Goal: Information Seeking & Learning: Learn about a topic

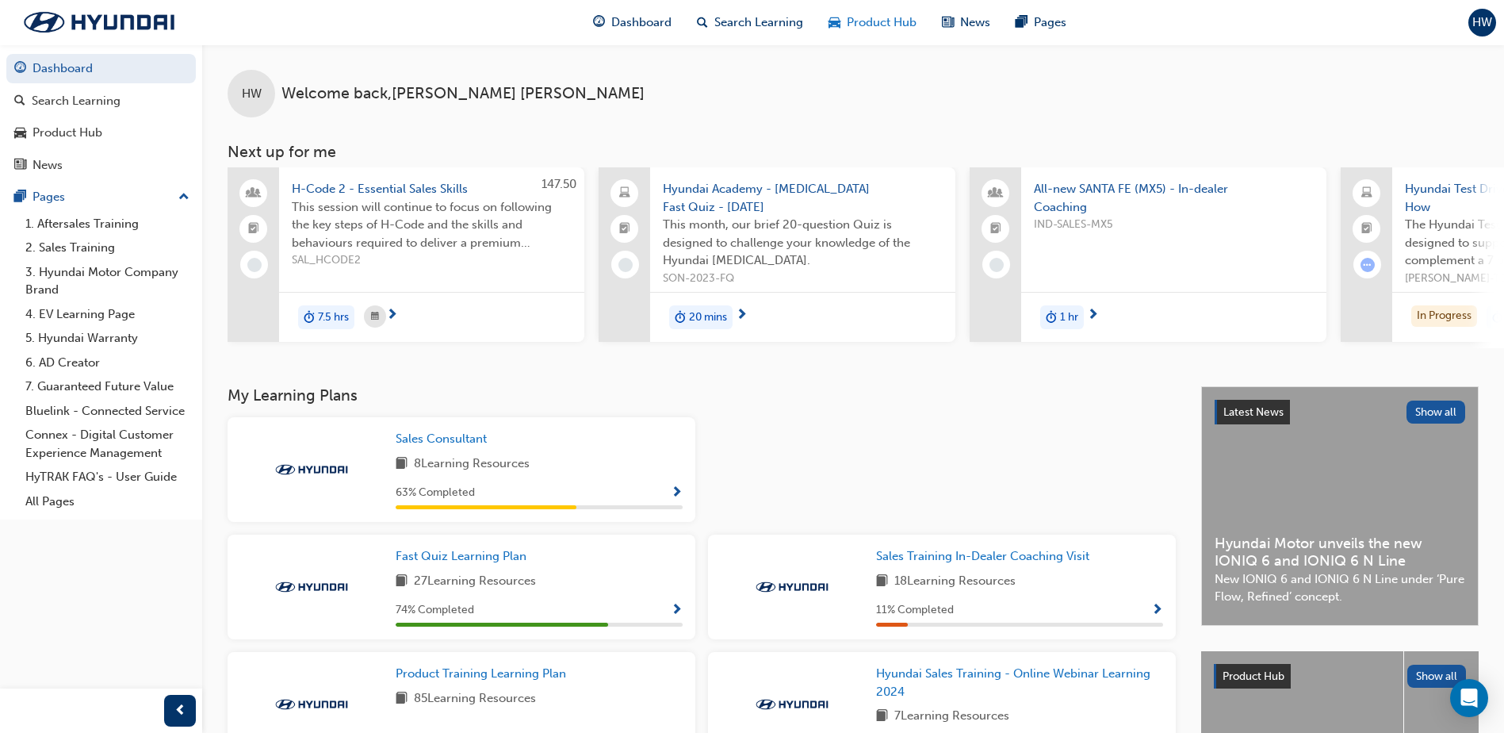
click at [871, 25] on span "Product Hub" at bounding box center [882, 22] width 70 height 18
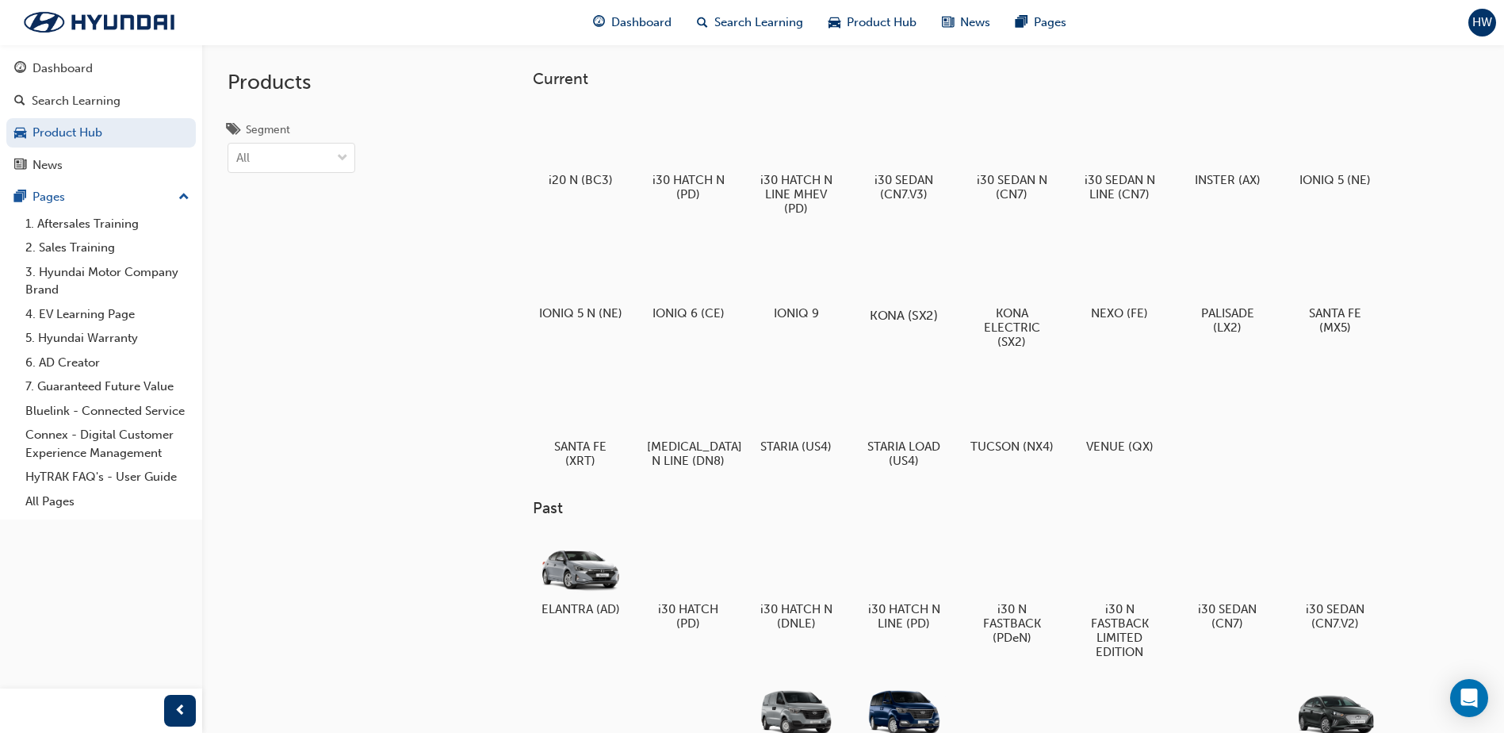
click at [898, 312] on h5 "KONA (SX2)" at bounding box center [904, 315] width 88 height 15
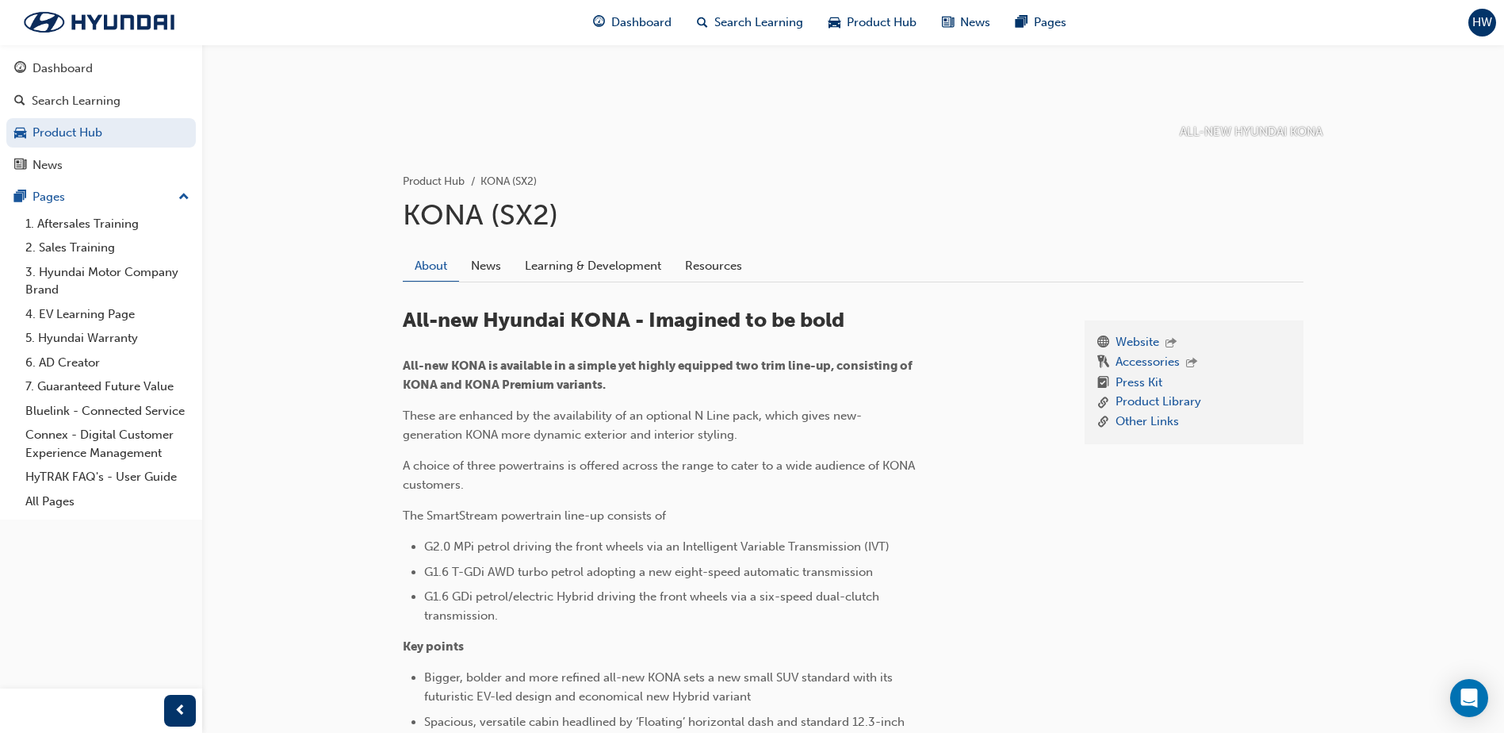
scroll to position [238, 0]
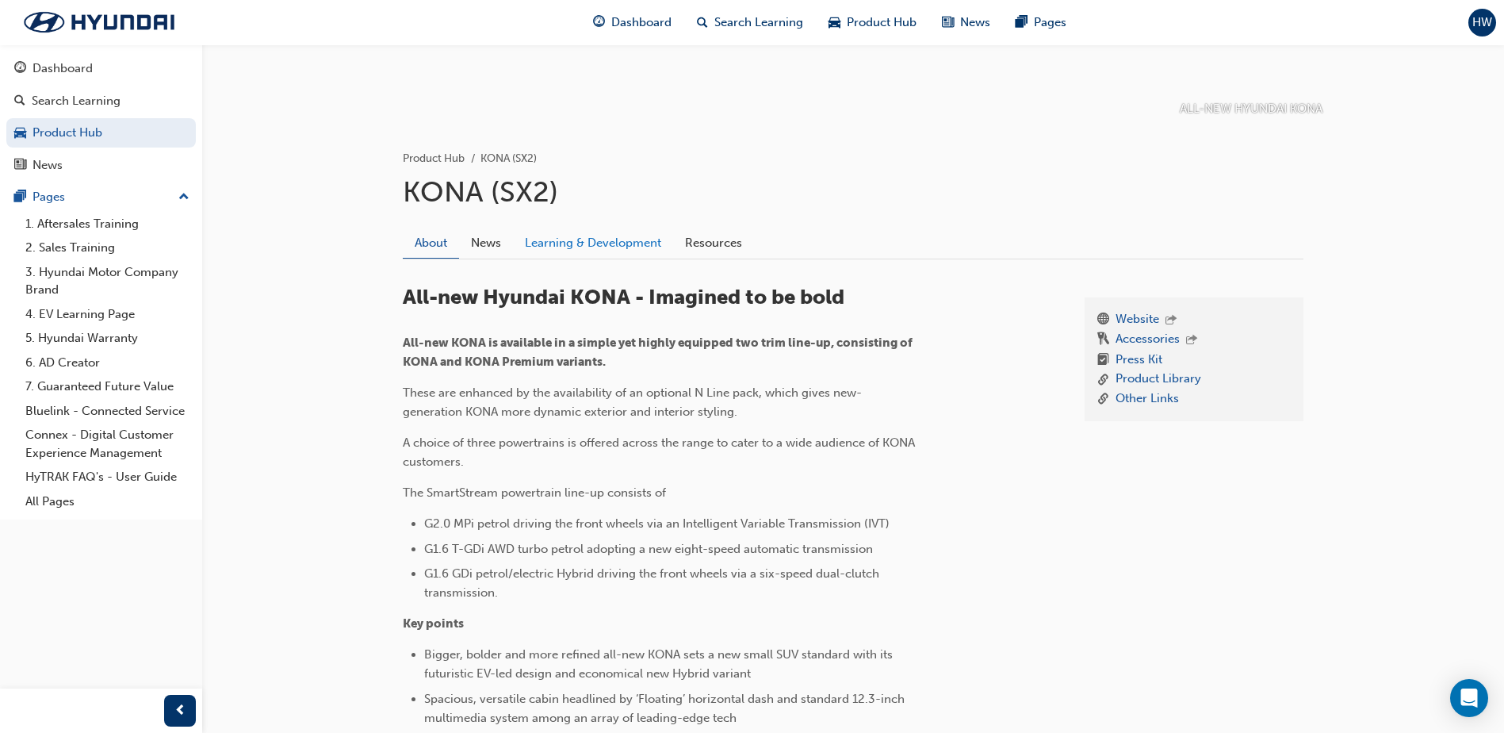
click at [627, 246] on link "Learning & Development" at bounding box center [593, 243] width 160 height 30
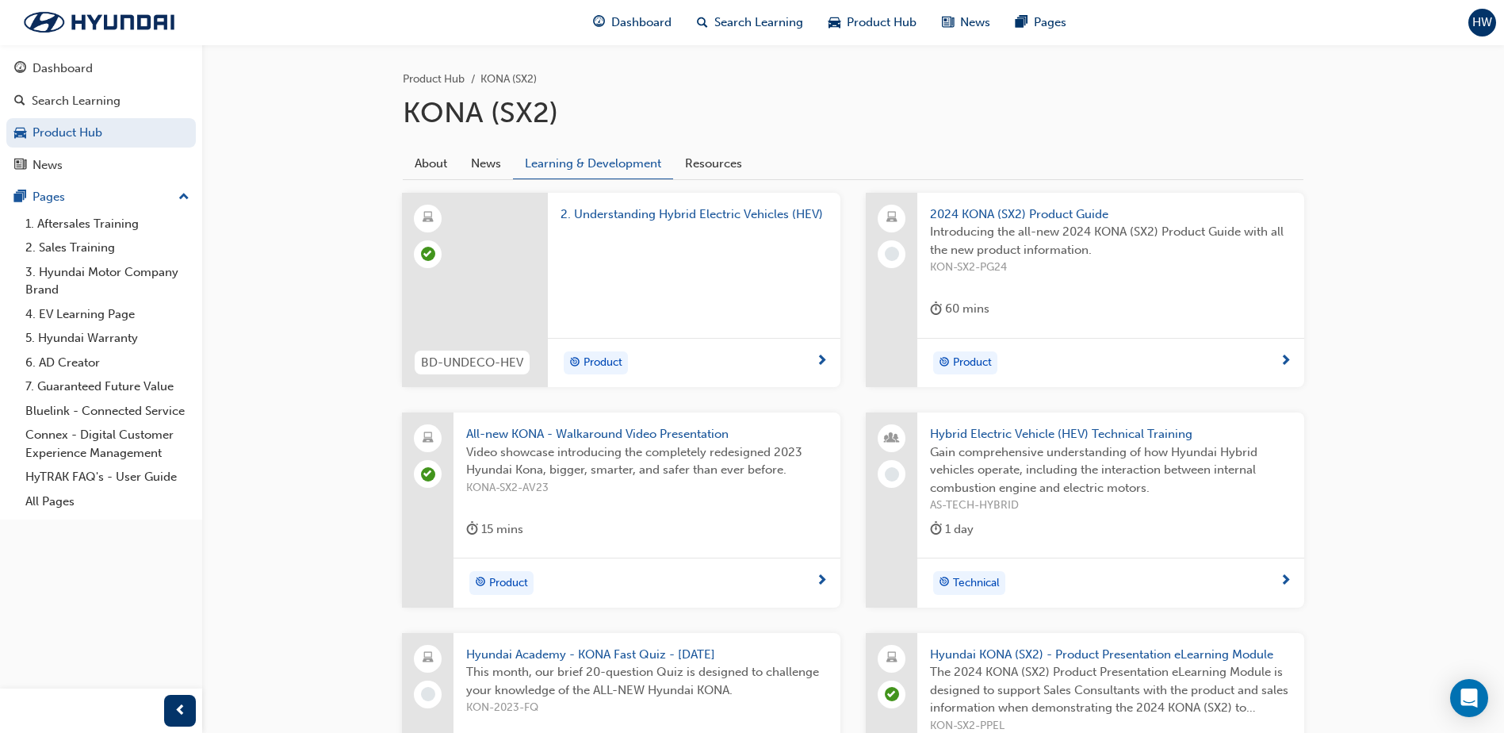
click at [705, 155] on link "Resources" at bounding box center [713, 163] width 81 height 30
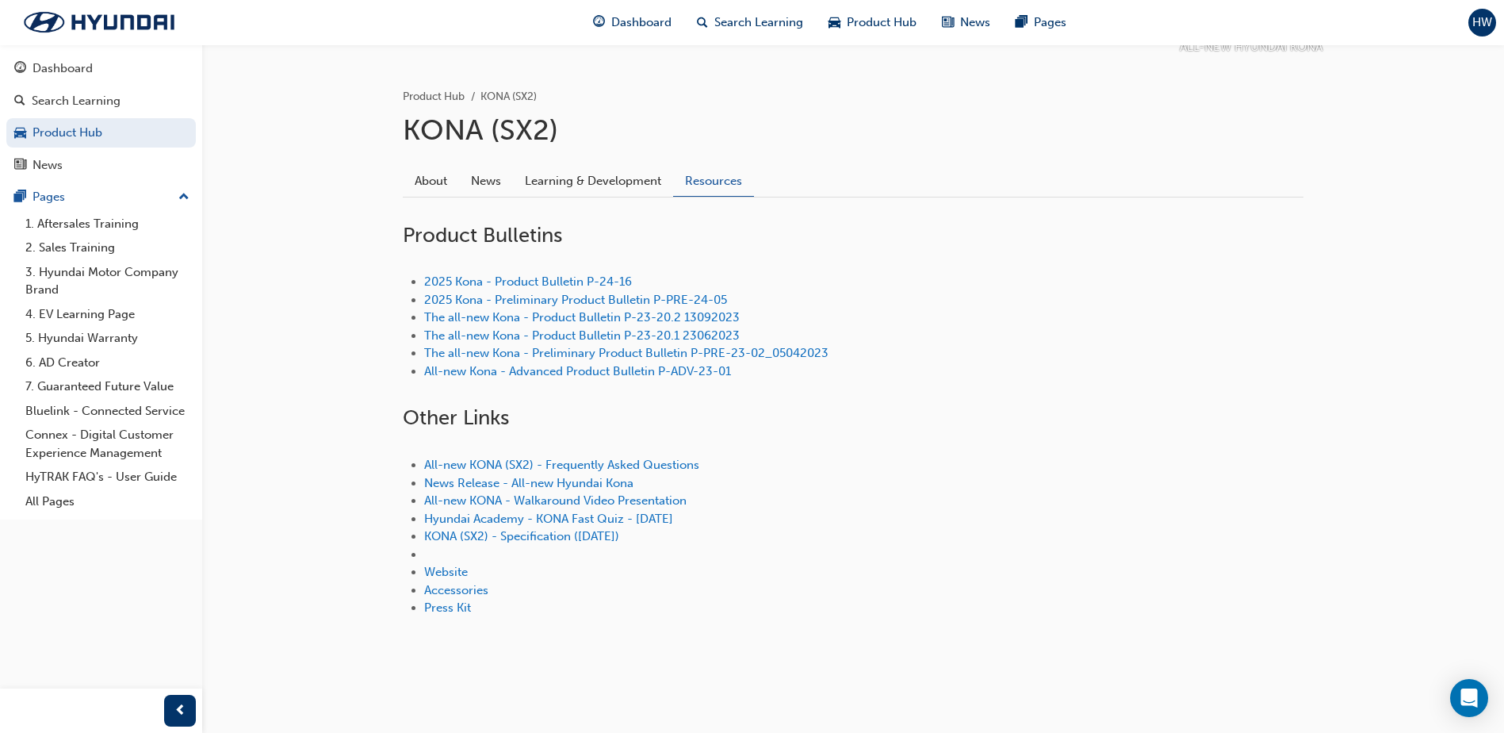
scroll to position [300, 0]
click at [554, 283] on link "2025 Kona - Product Bulletin P-24-16" at bounding box center [528, 281] width 208 height 14
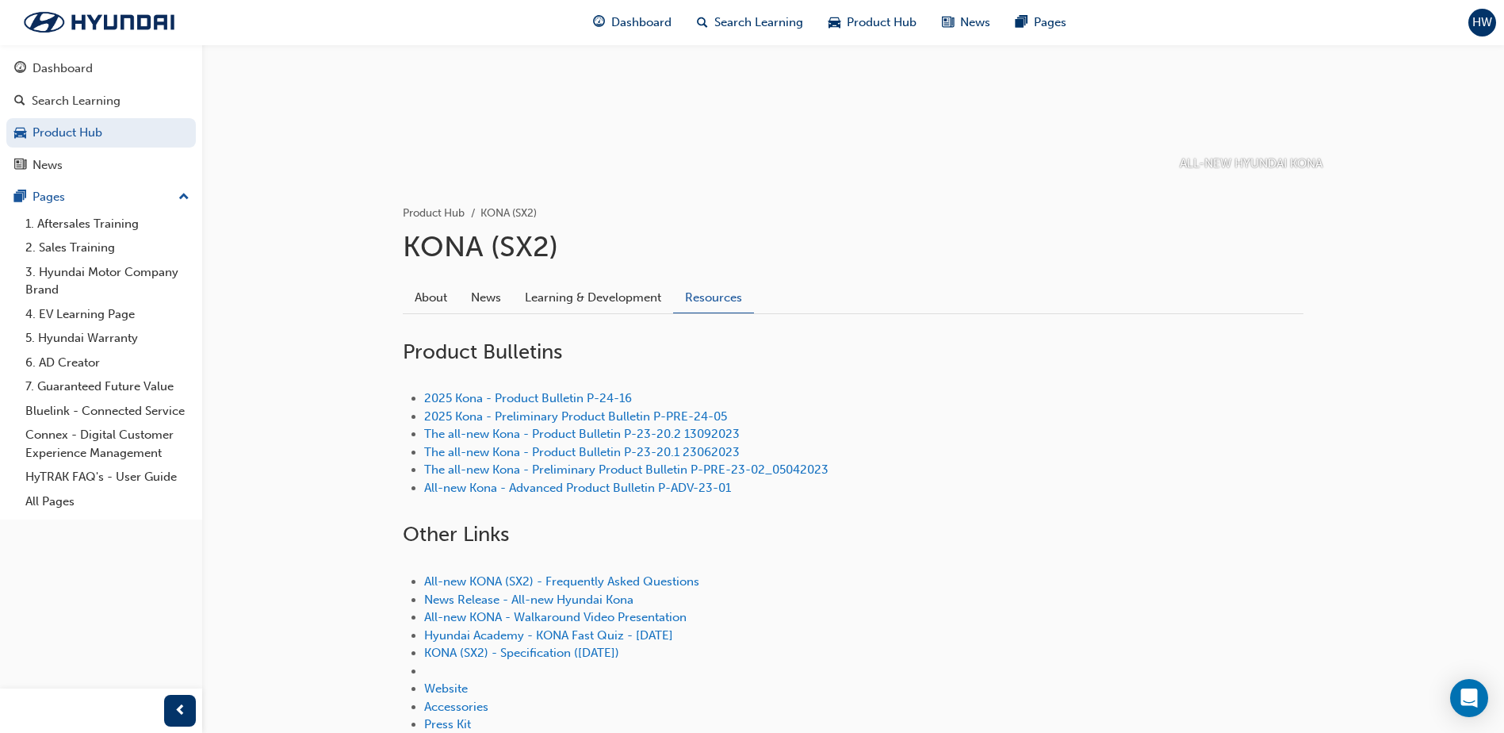
scroll to position [238, 0]
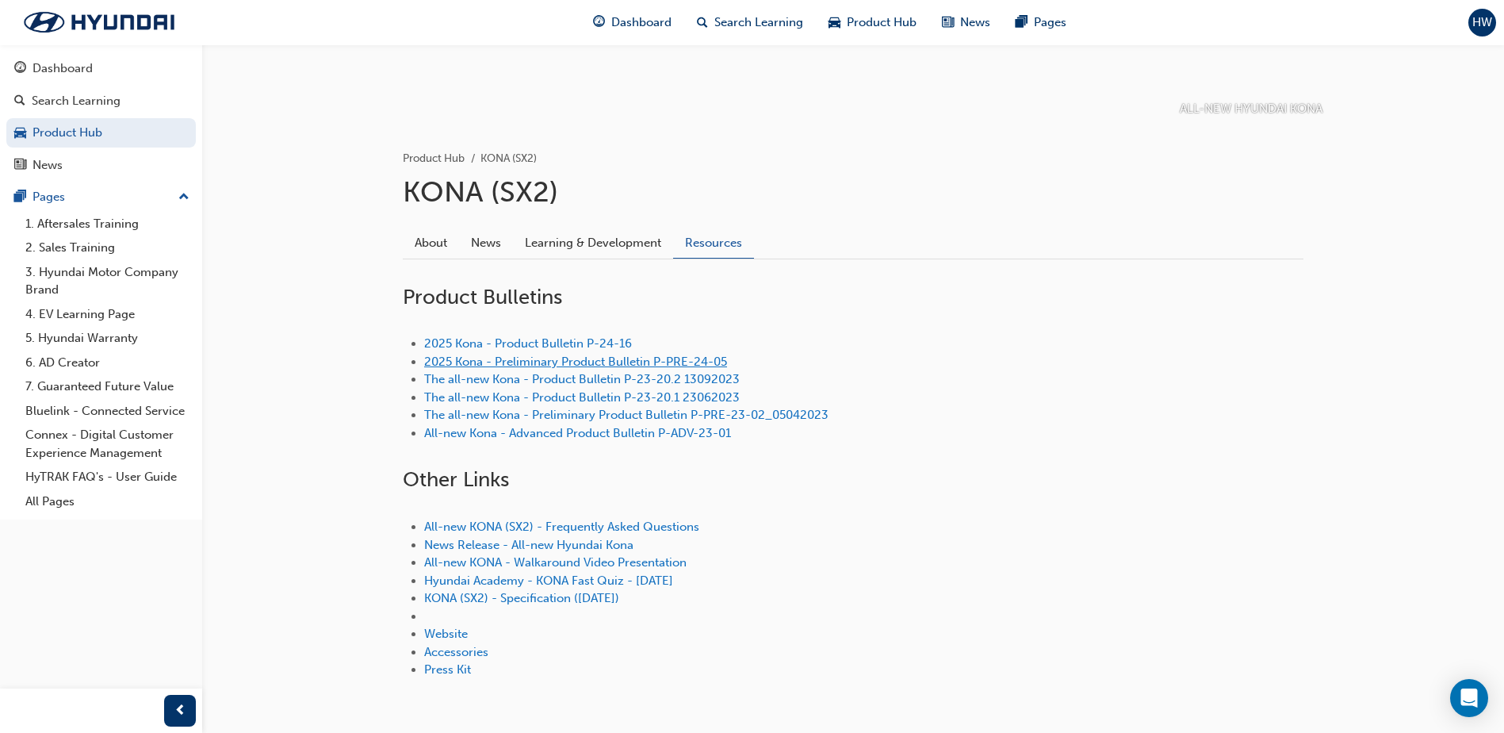
click at [593, 361] on link "2025 Kona - Preliminary Product Bulletin P-PRE-24-05" at bounding box center [575, 361] width 303 height 14
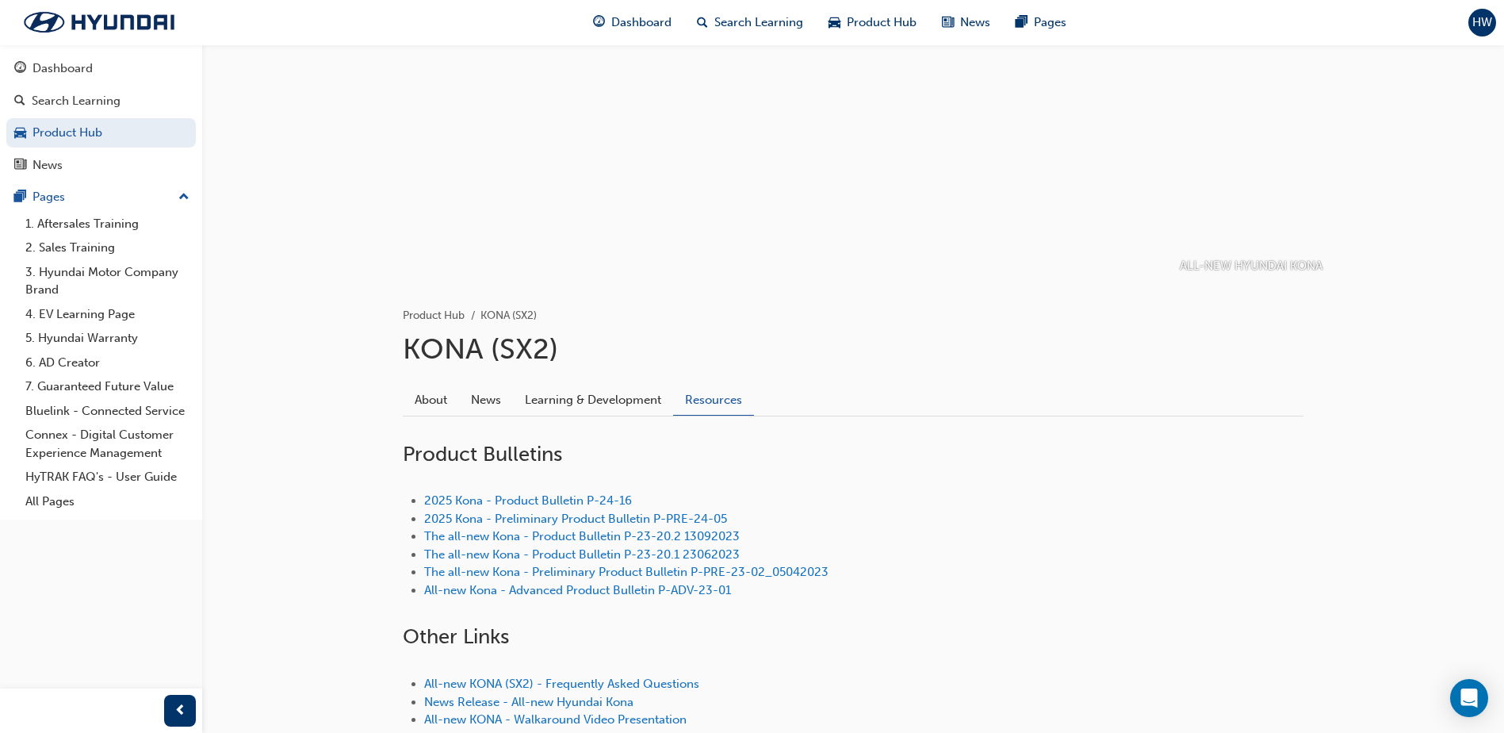
scroll to position [159, 0]
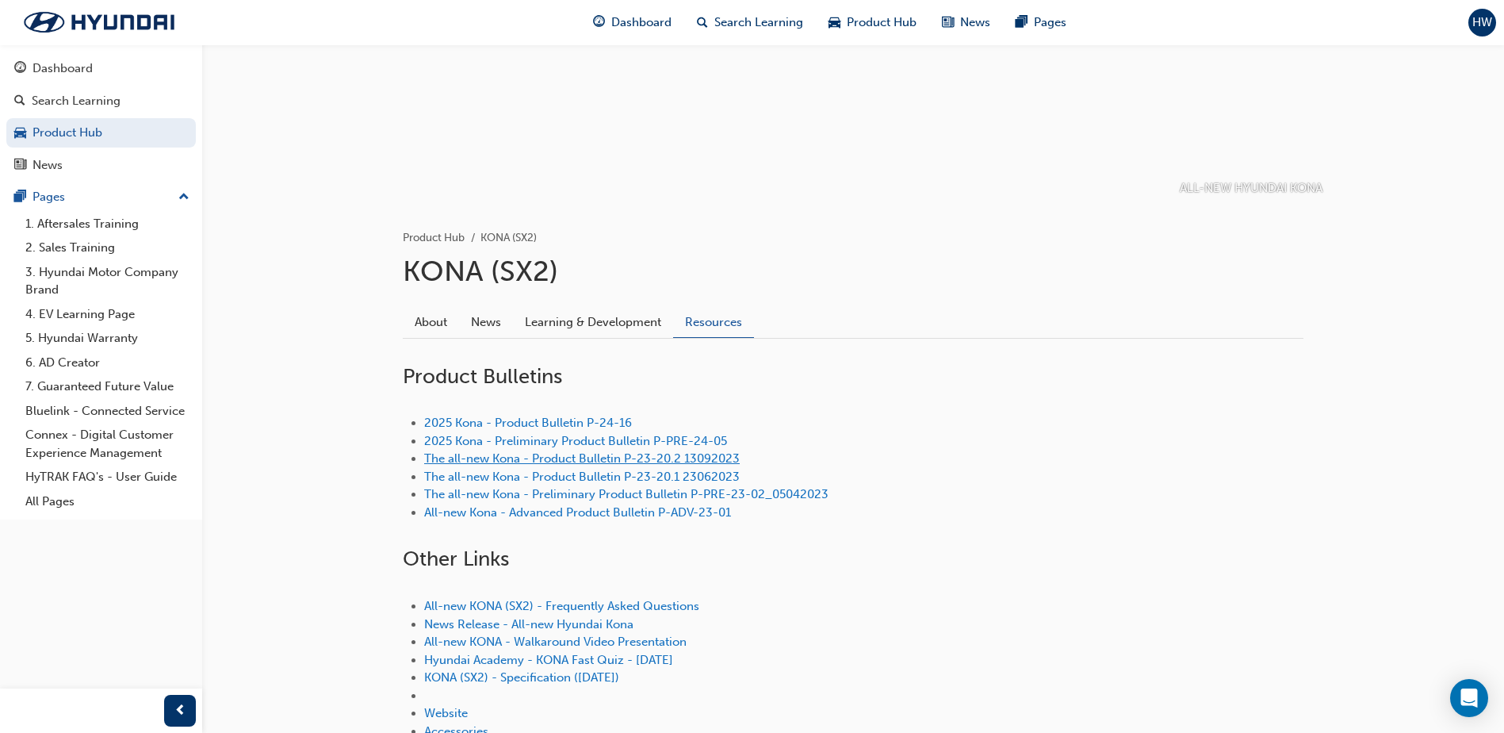
click at [543, 458] on link "The all-new Kona - Product Bulletin P-23-20.2 13092023" at bounding box center [582, 458] width 316 height 14
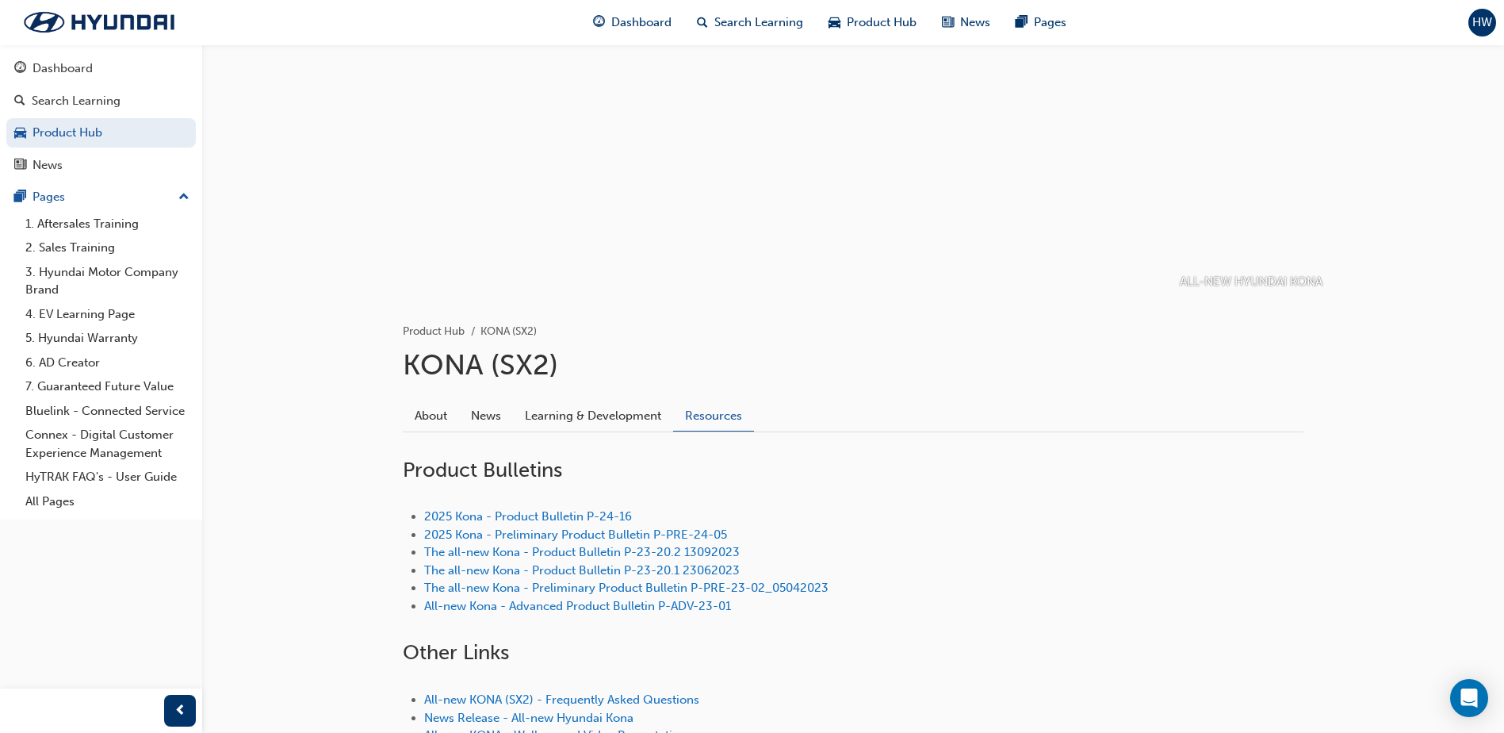
scroll to position [62, 0]
click at [431, 426] on link "About" at bounding box center [431, 419] width 56 height 30
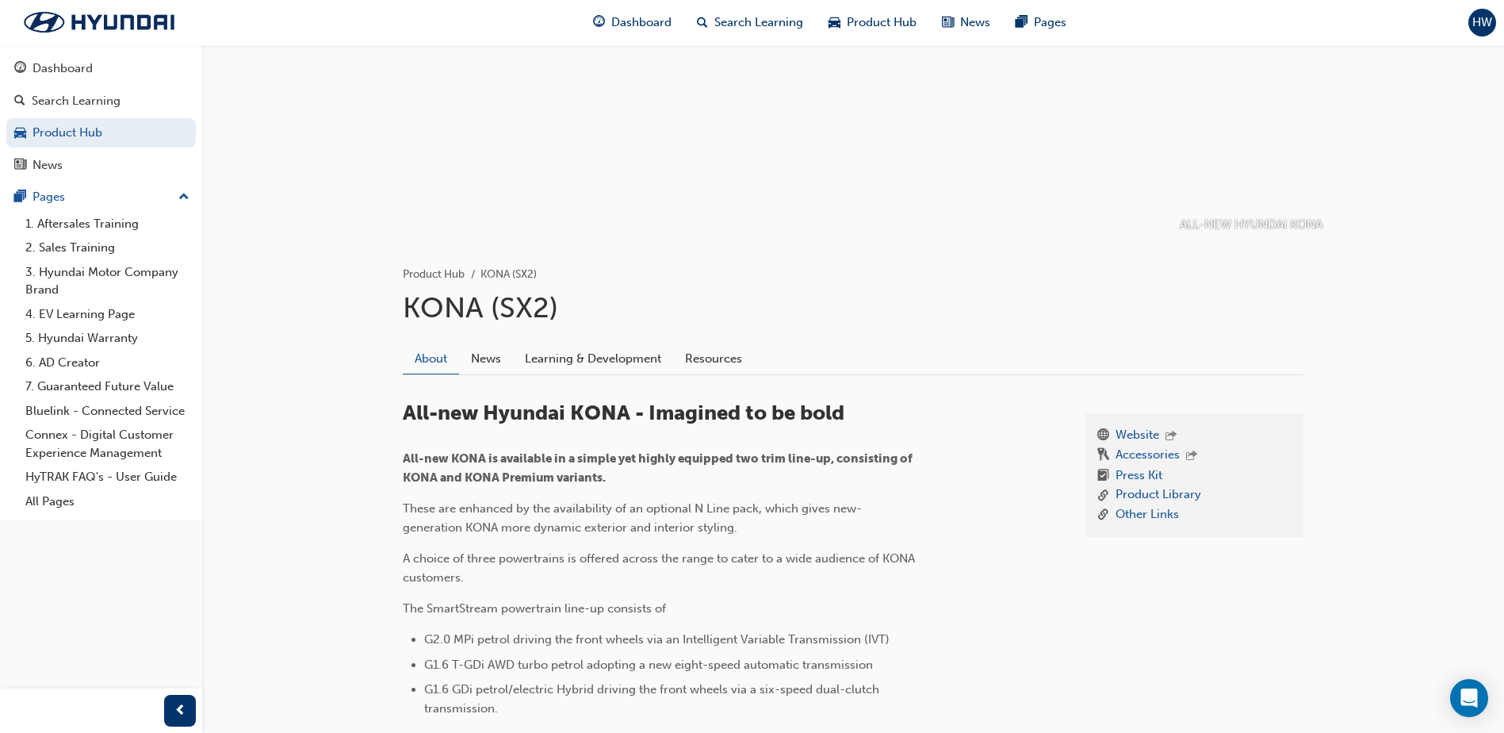
scroll to position [220, 0]
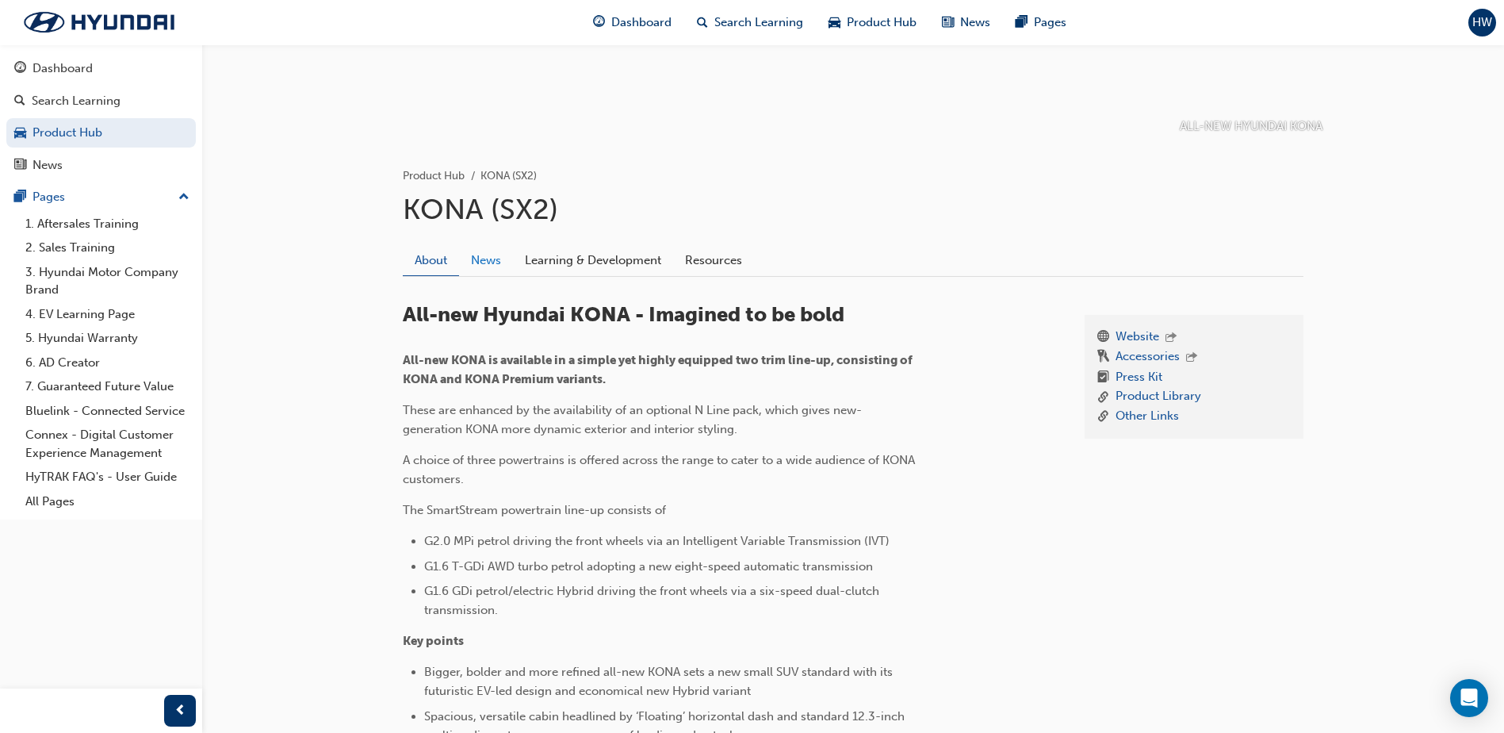
click at [488, 262] on link "News" at bounding box center [486, 260] width 54 height 30
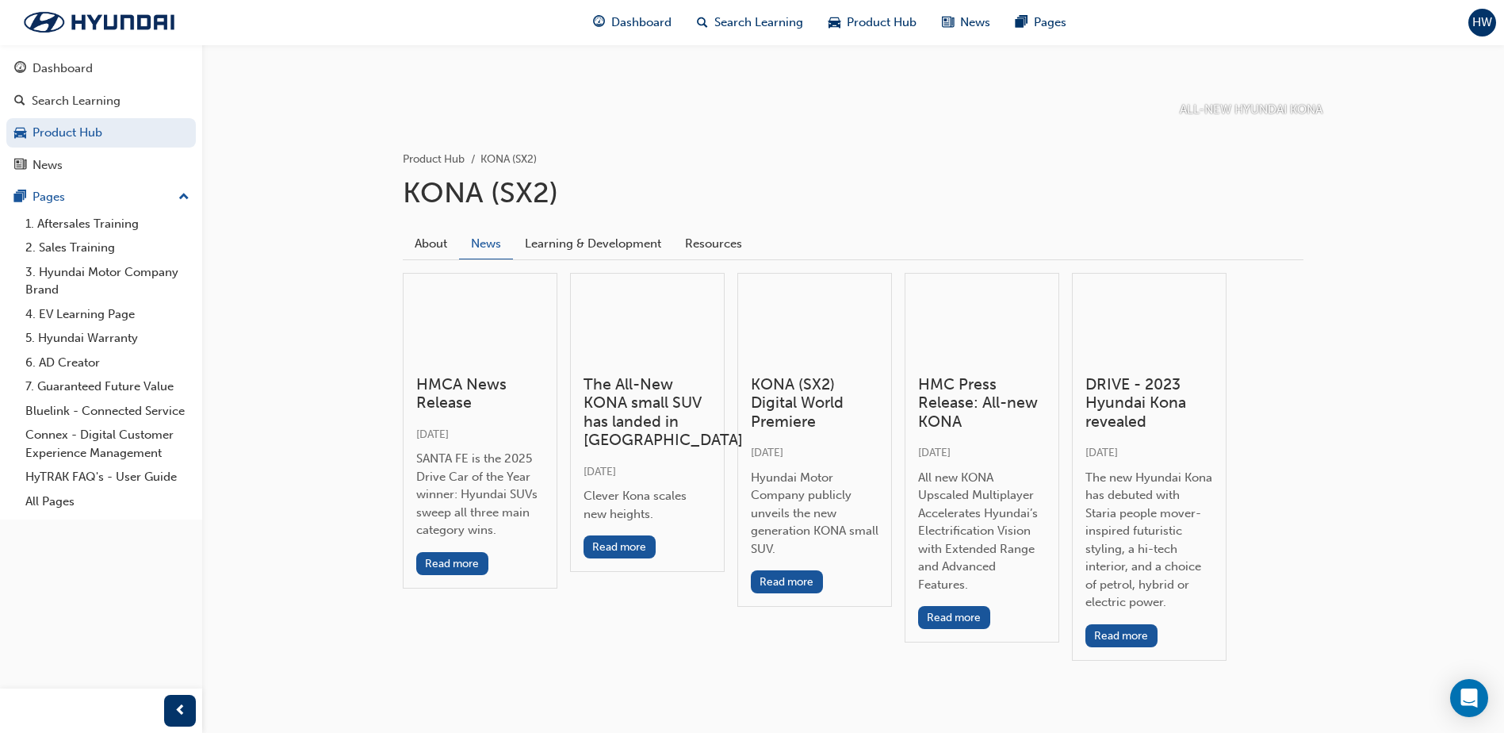
scroll to position [238, 0]
click at [578, 250] on link "Learning & Development" at bounding box center [593, 243] width 160 height 30
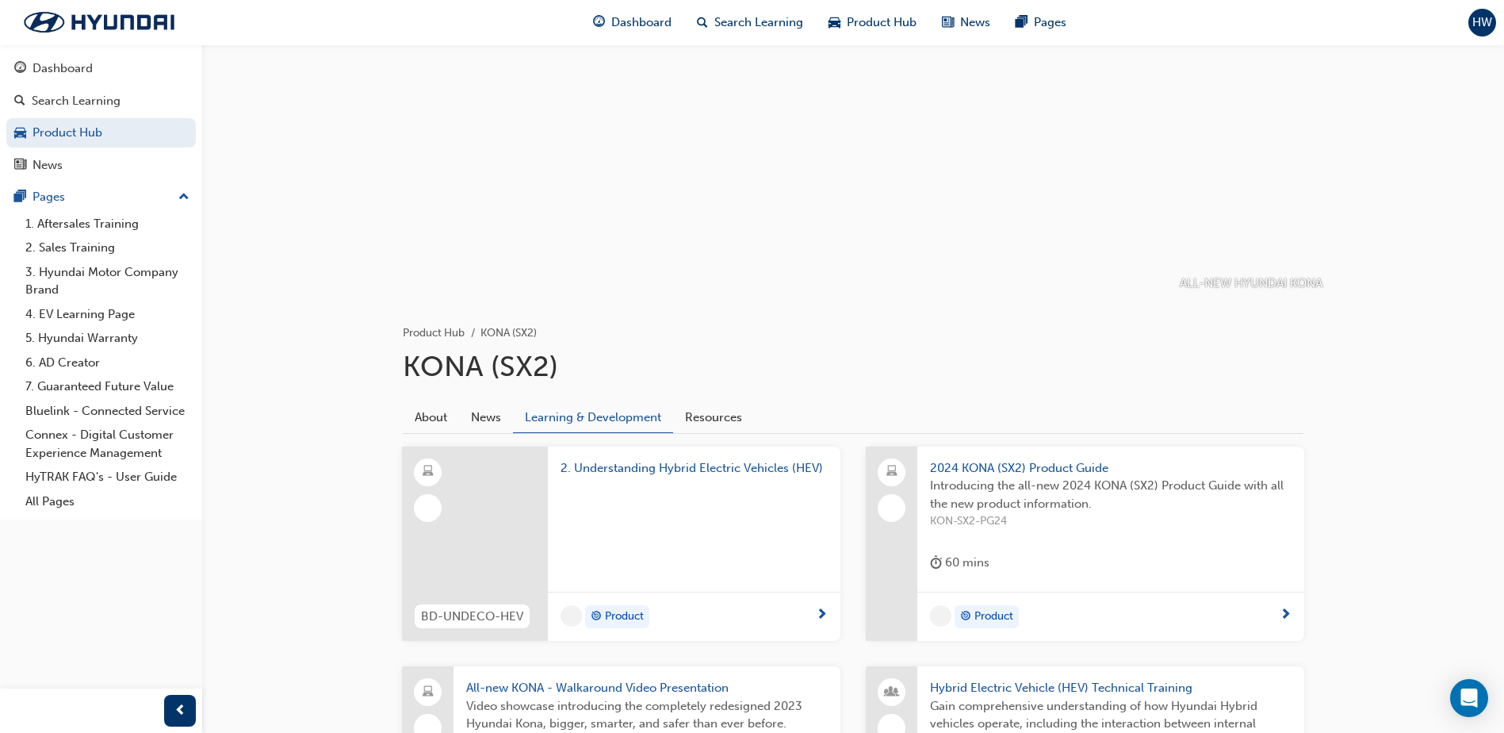
scroll to position [159, 0]
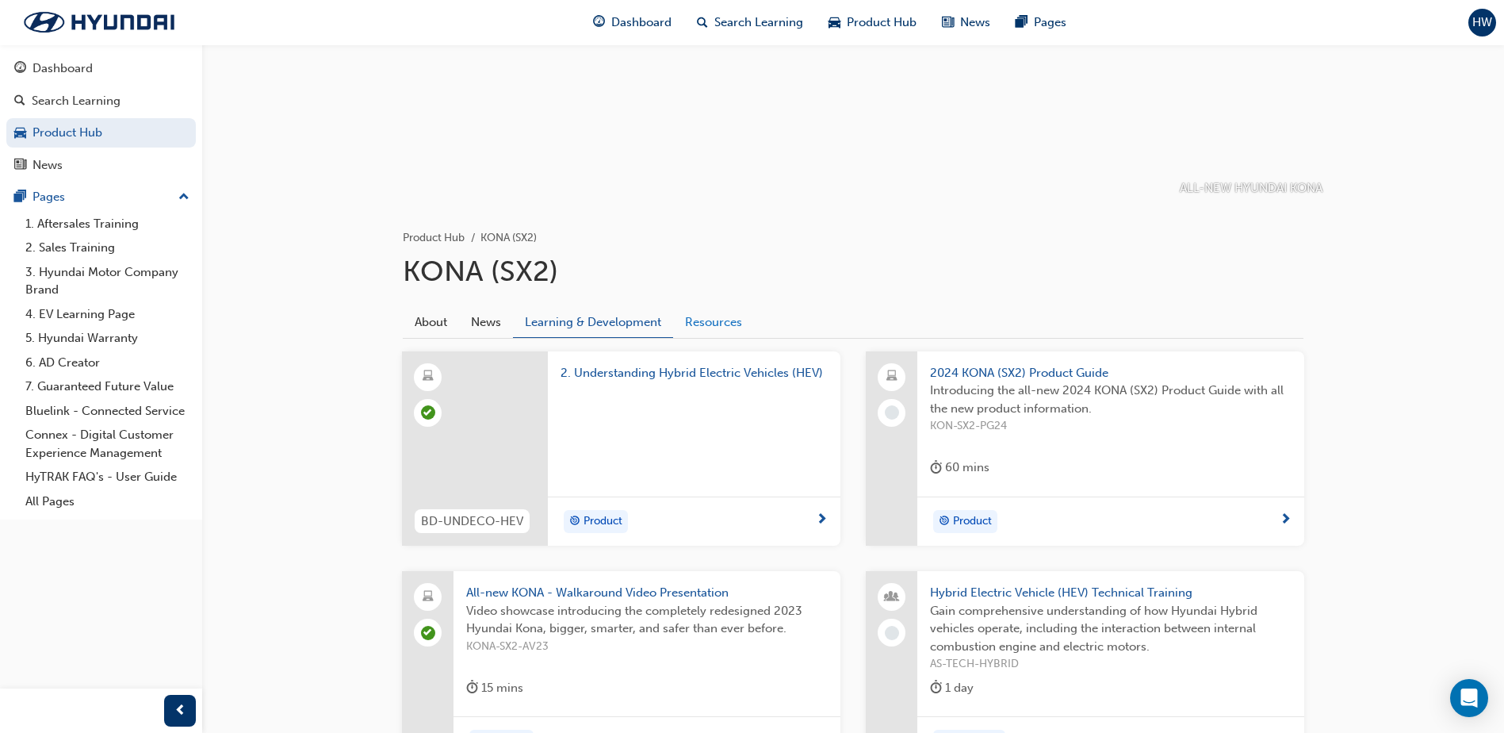
click at [726, 316] on link "Resources" at bounding box center [713, 322] width 81 height 30
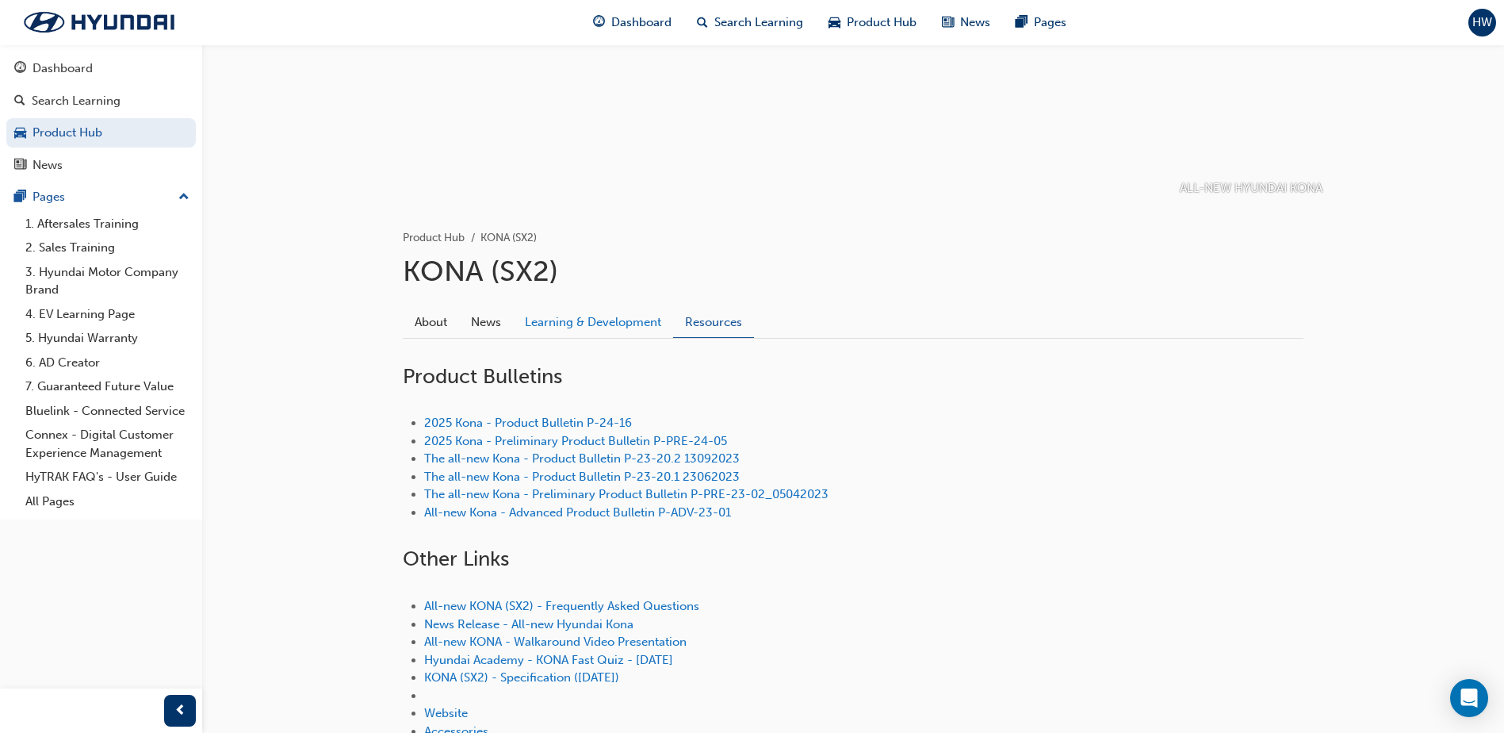
click at [628, 321] on link "Learning & Development" at bounding box center [593, 322] width 160 height 30
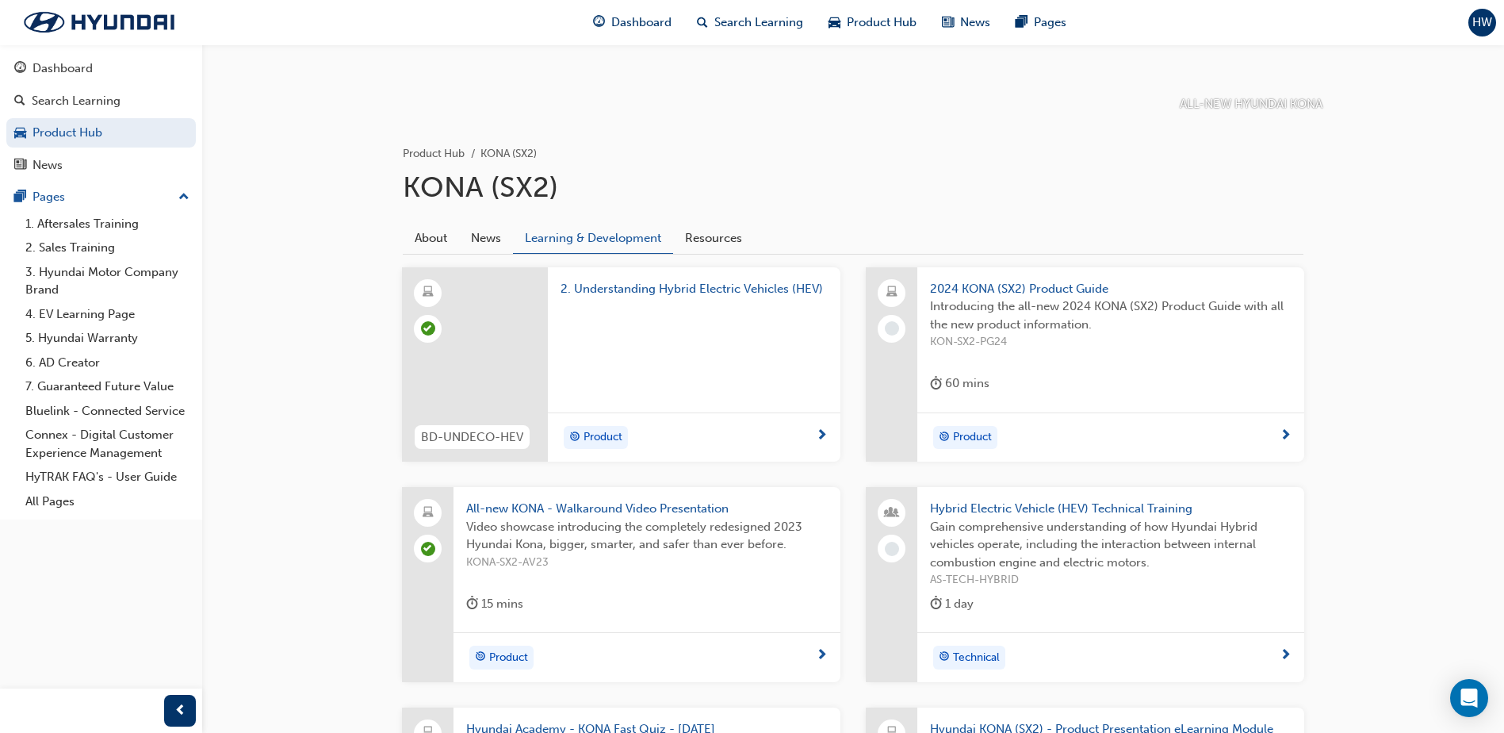
scroll to position [238, 0]
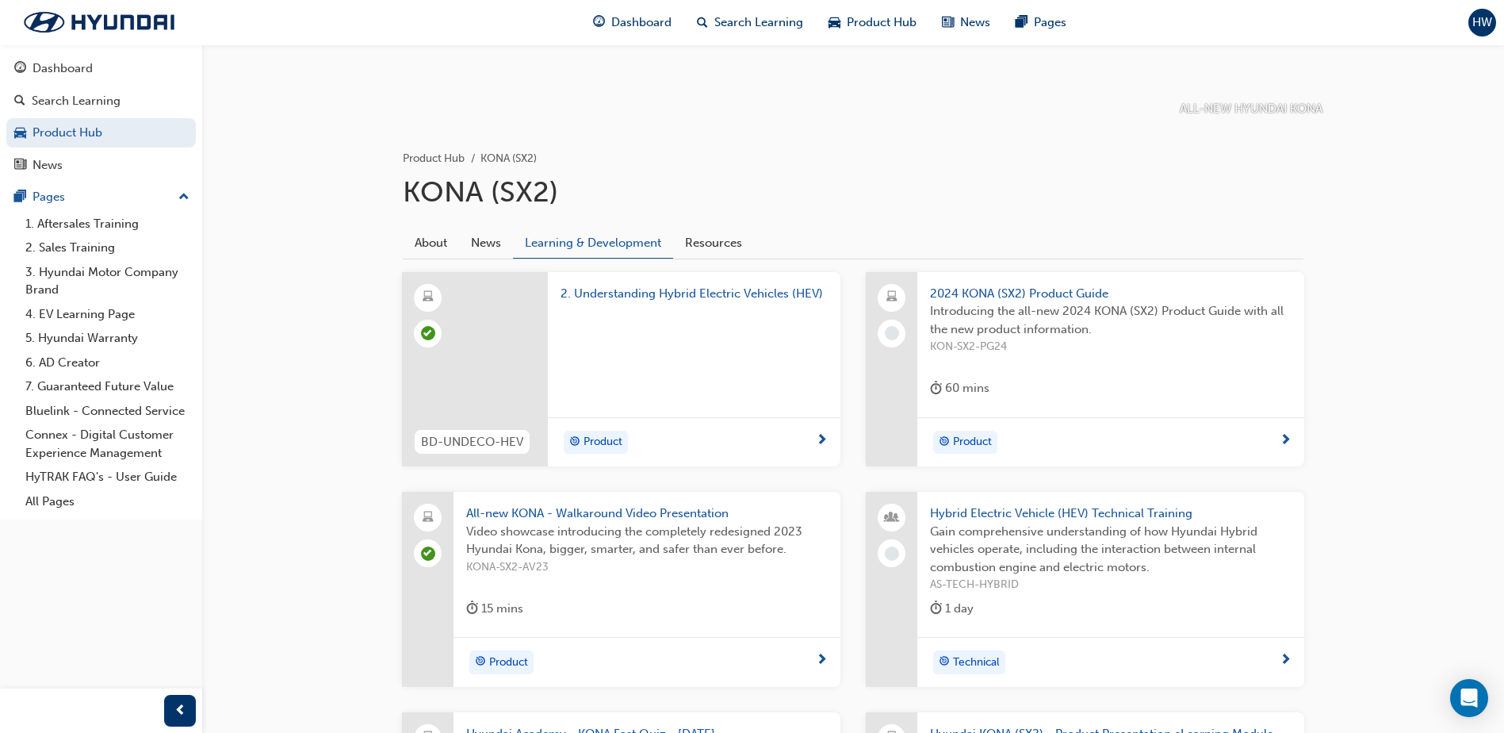
click at [1157, 400] on div "60 mins" at bounding box center [1111, 391] width 362 height 26
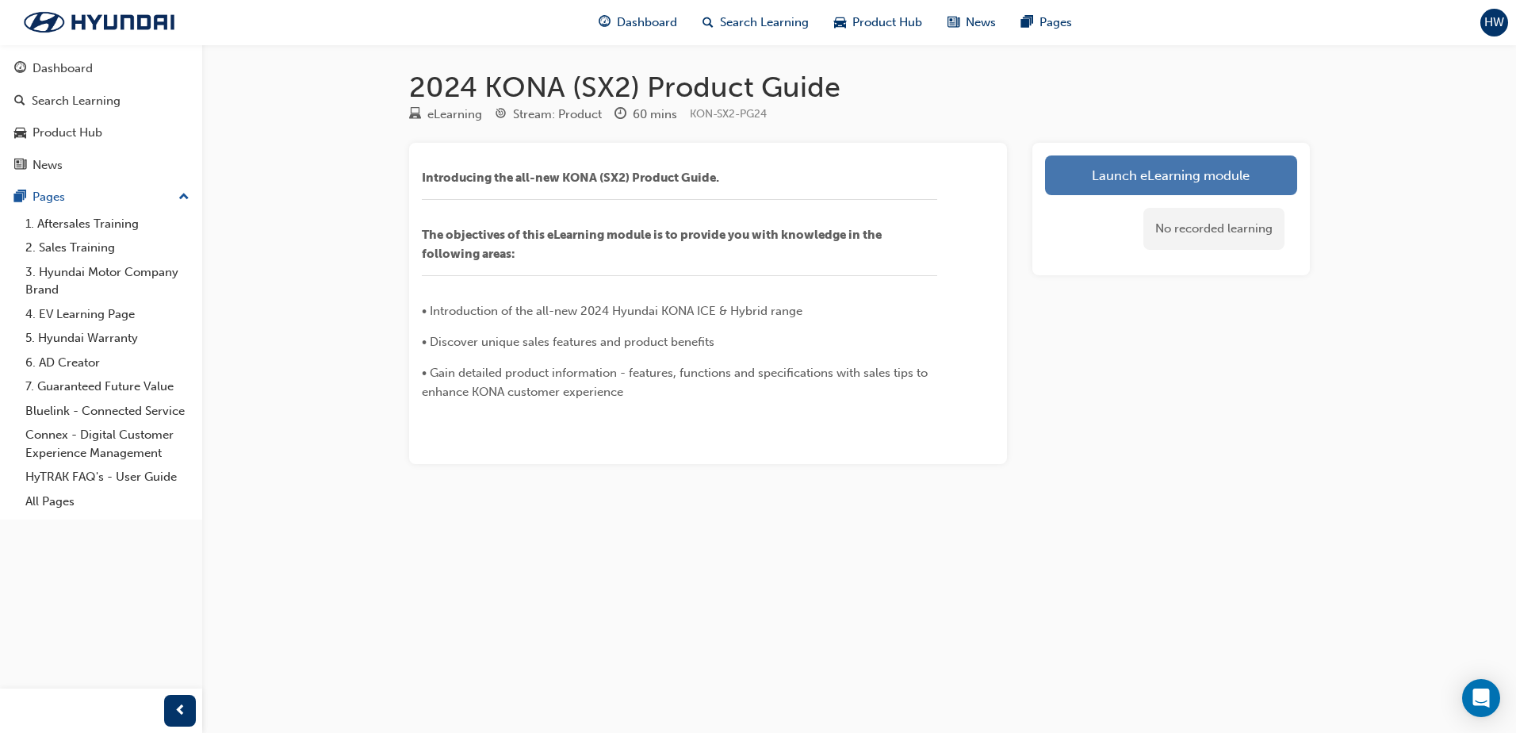
click at [1113, 179] on link "Launch eLearning module" at bounding box center [1171, 175] width 252 height 40
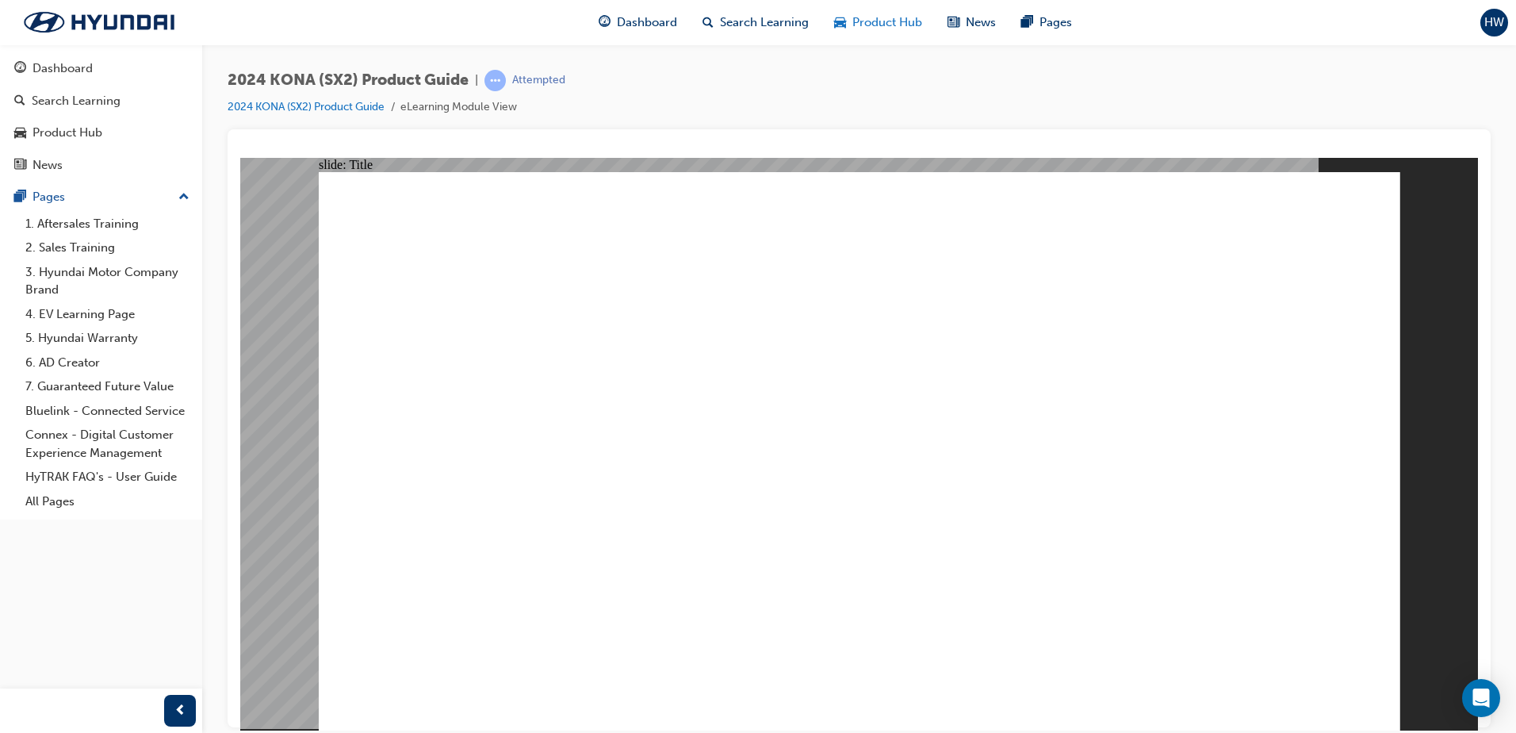
click at [876, 15] on span "Product Hub" at bounding box center [887, 22] width 70 height 18
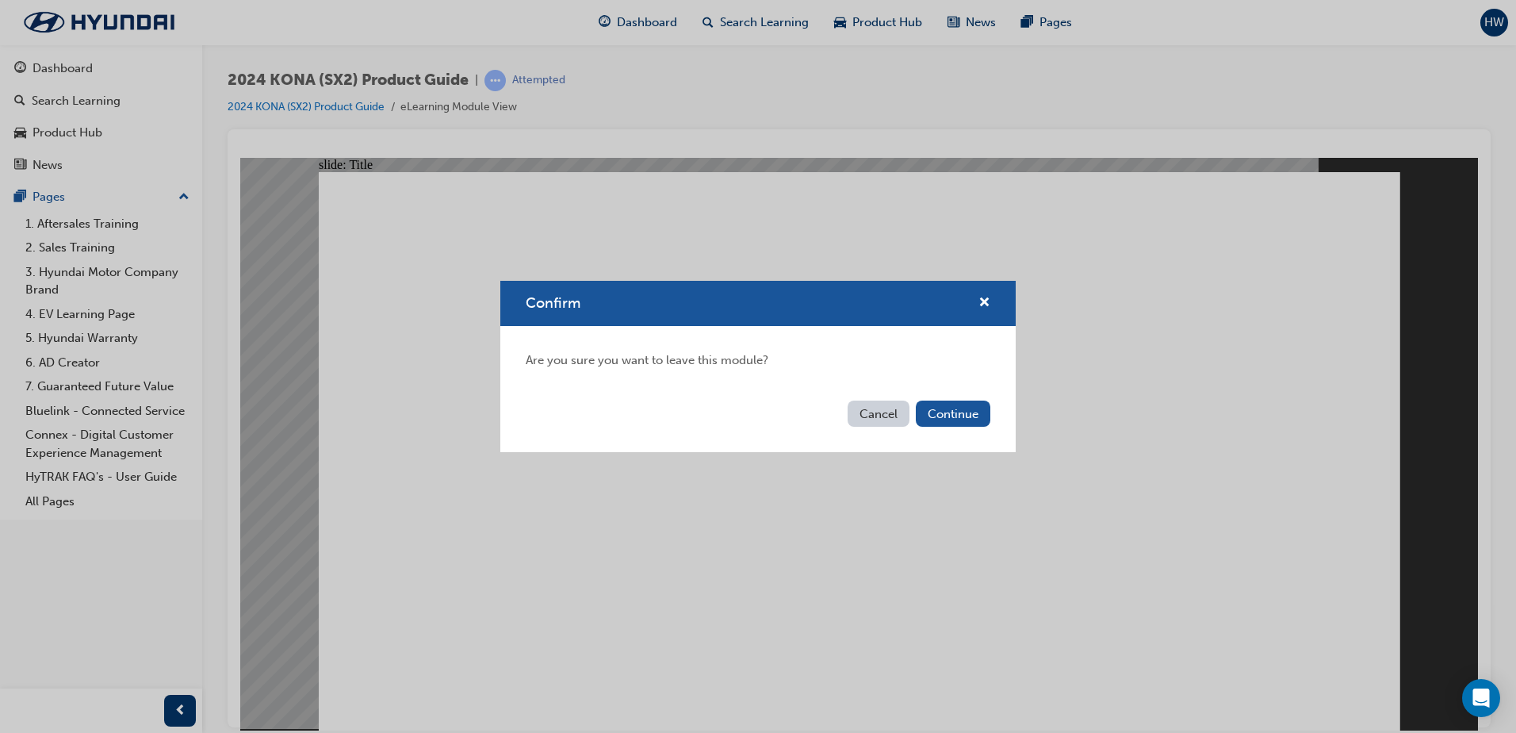
click at [890, 412] on button "Cancel" at bounding box center [879, 413] width 62 height 26
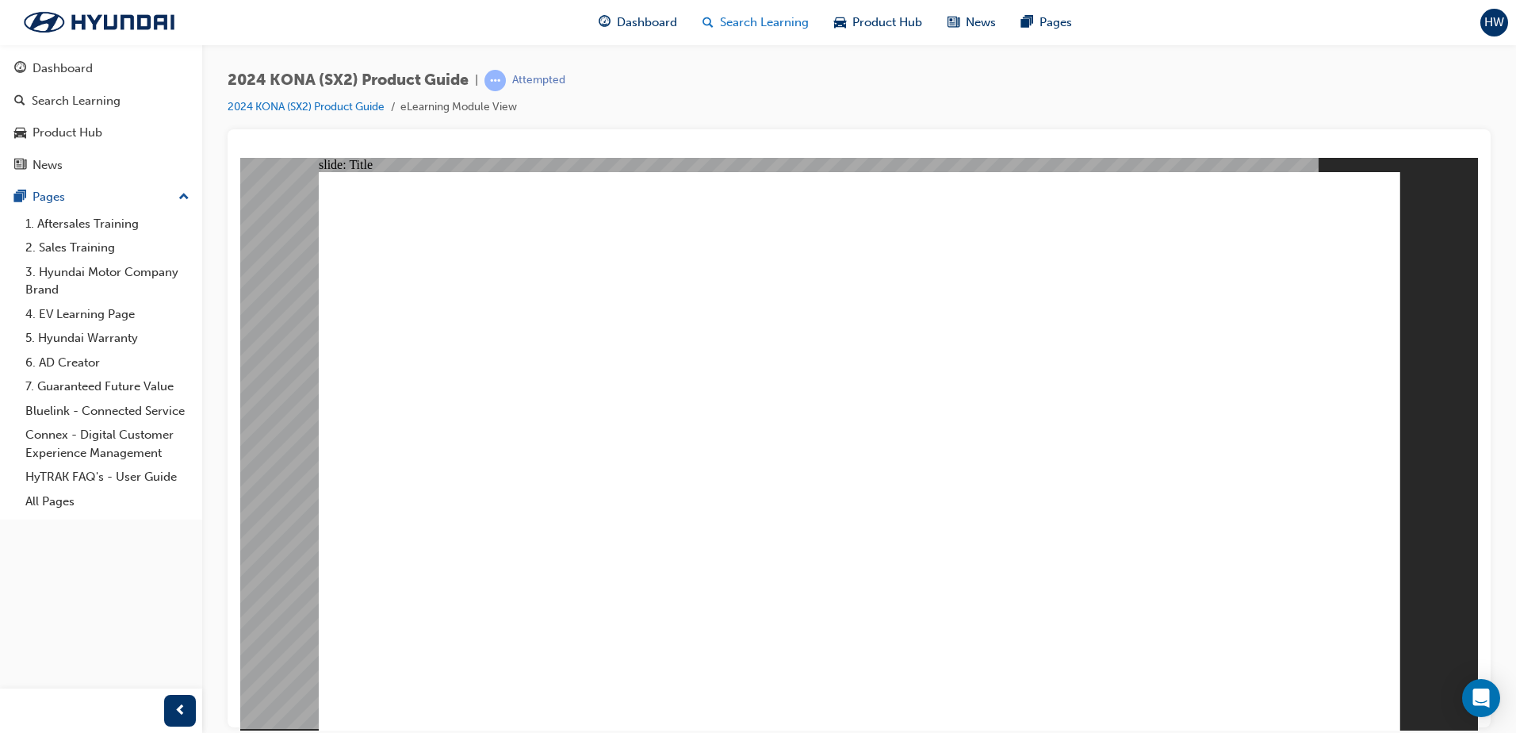
click at [746, 16] on span "Search Learning" at bounding box center [764, 22] width 89 height 18
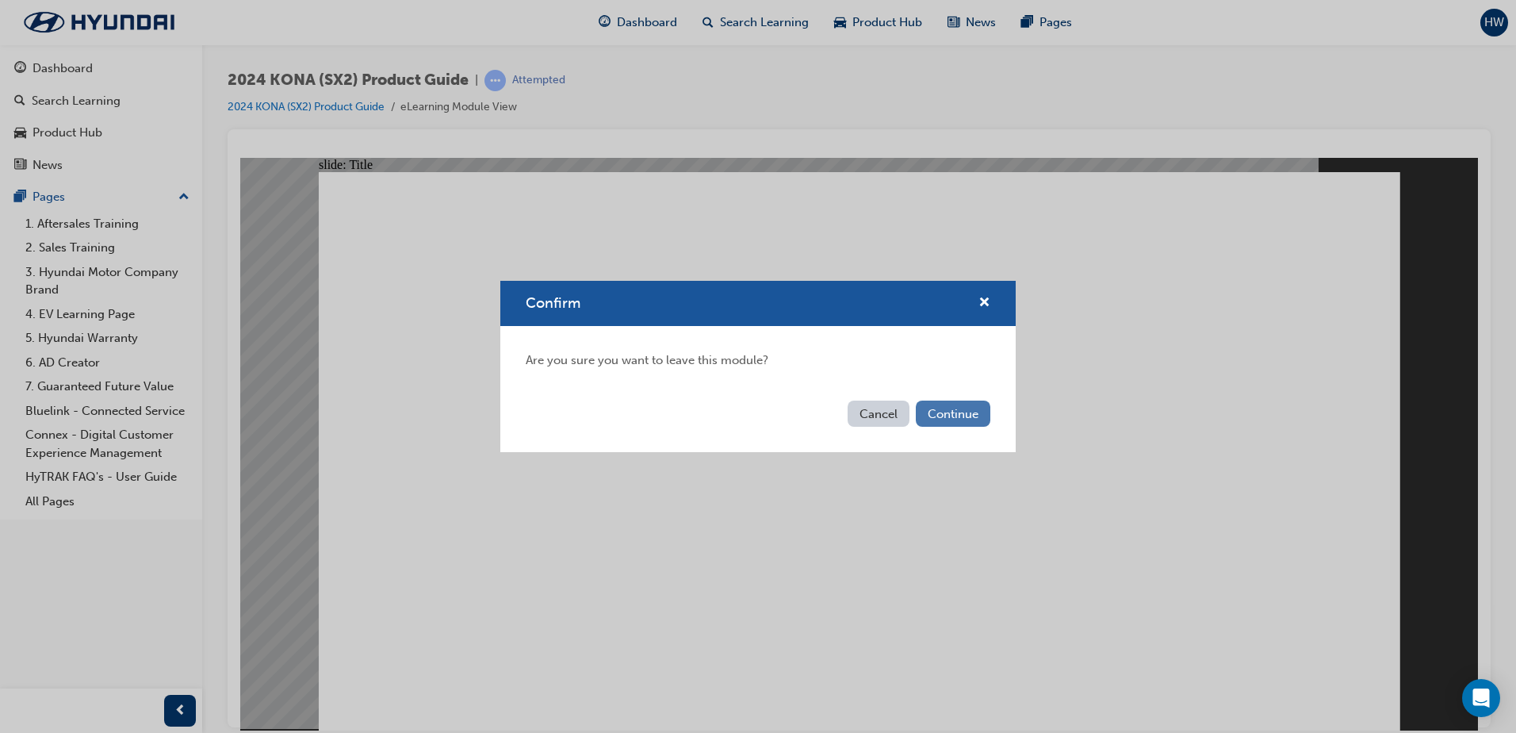
click at [967, 412] on button "Continue" at bounding box center [953, 413] width 75 height 26
